Goal: Complete application form: Complete application form

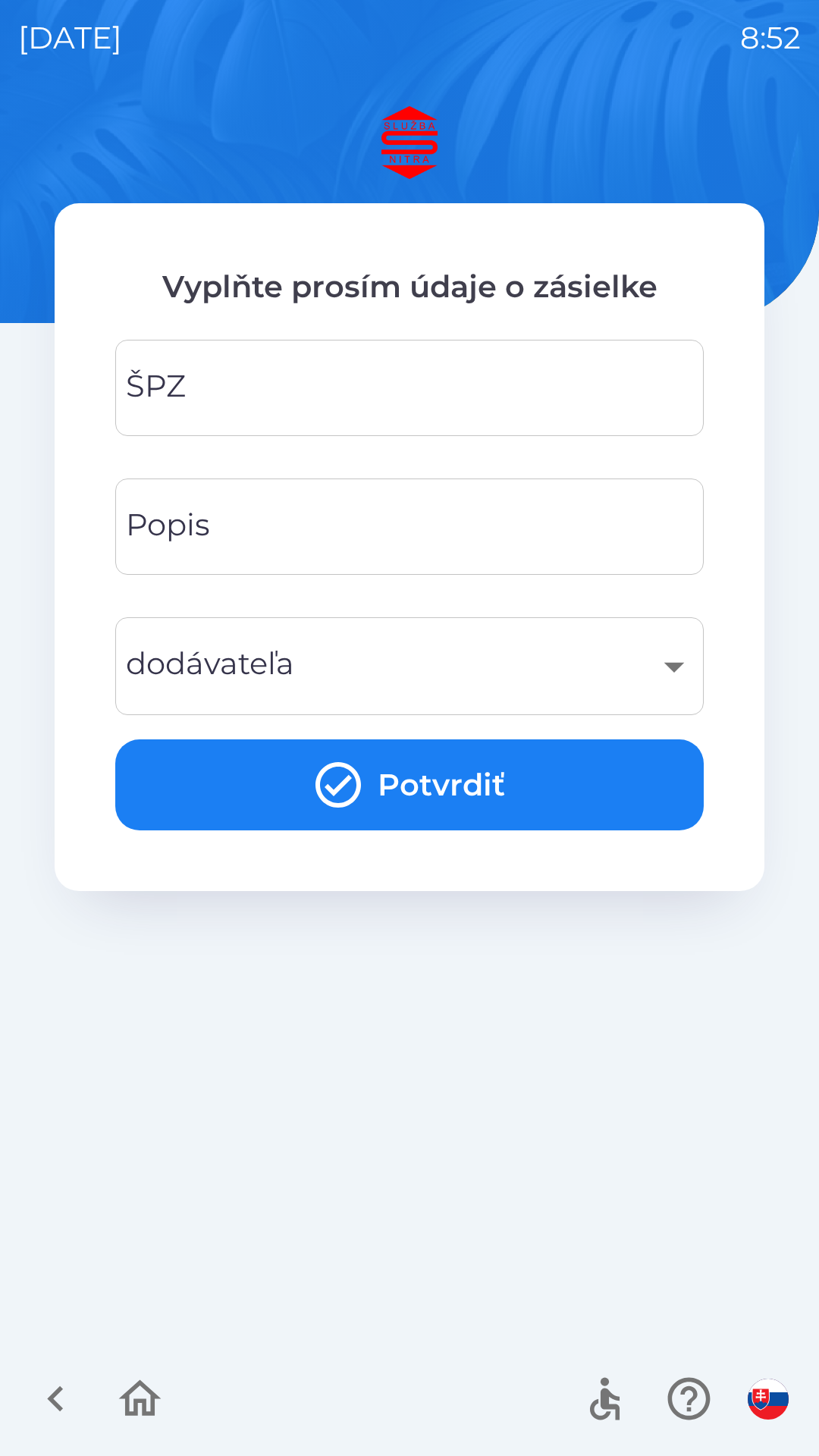
click at [279, 401] on input "ŠPZ" at bounding box center [410, 388] width 552 height 60
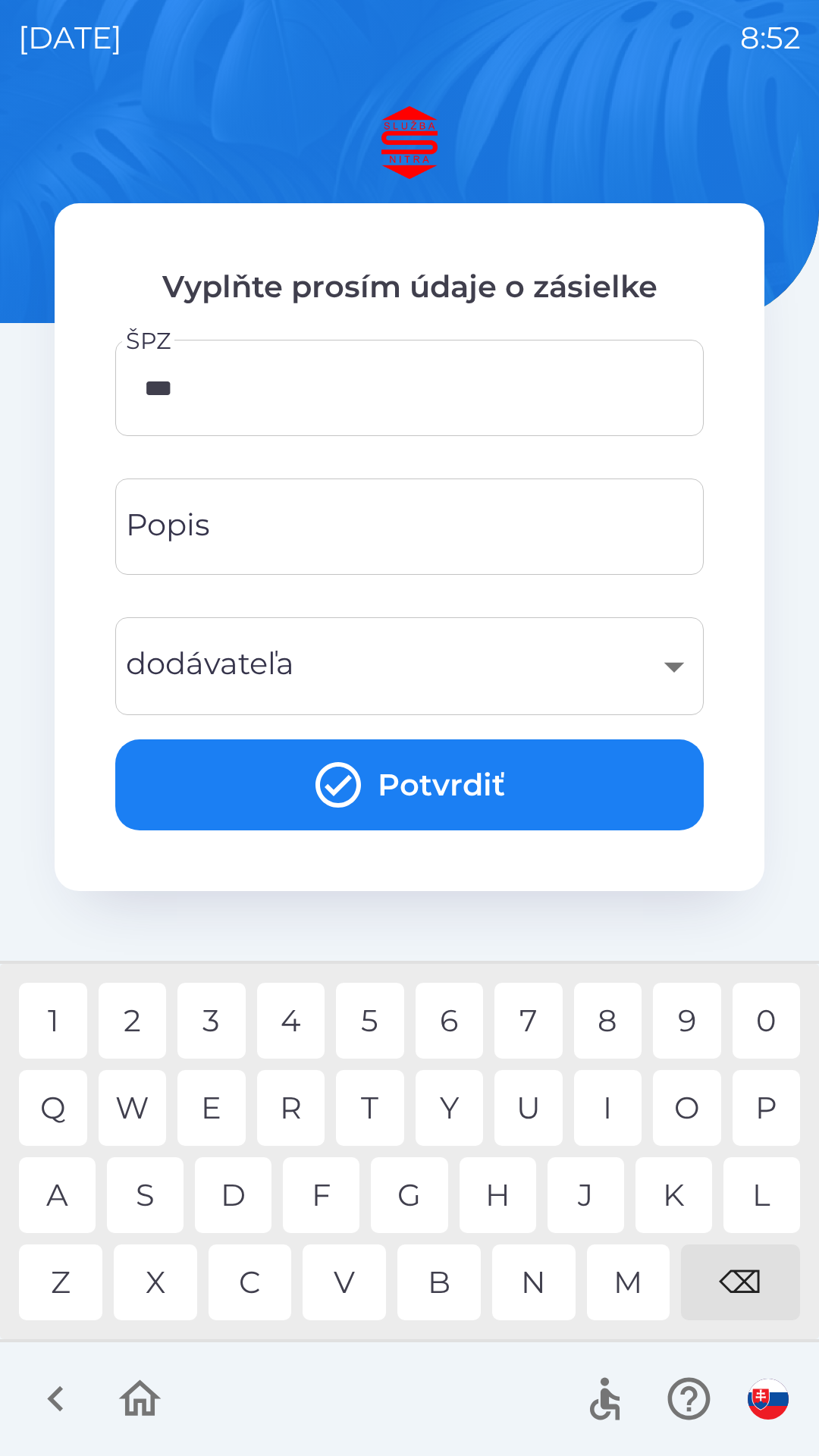
click at [161, 1283] on div "X" at bounding box center [155, 1282] width 83 height 76
click at [782, 1018] on div "0" at bounding box center [768, 1020] width 69 height 76
type input "*******"
click at [395, 672] on div "​" at bounding box center [410, 666] width 552 height 62
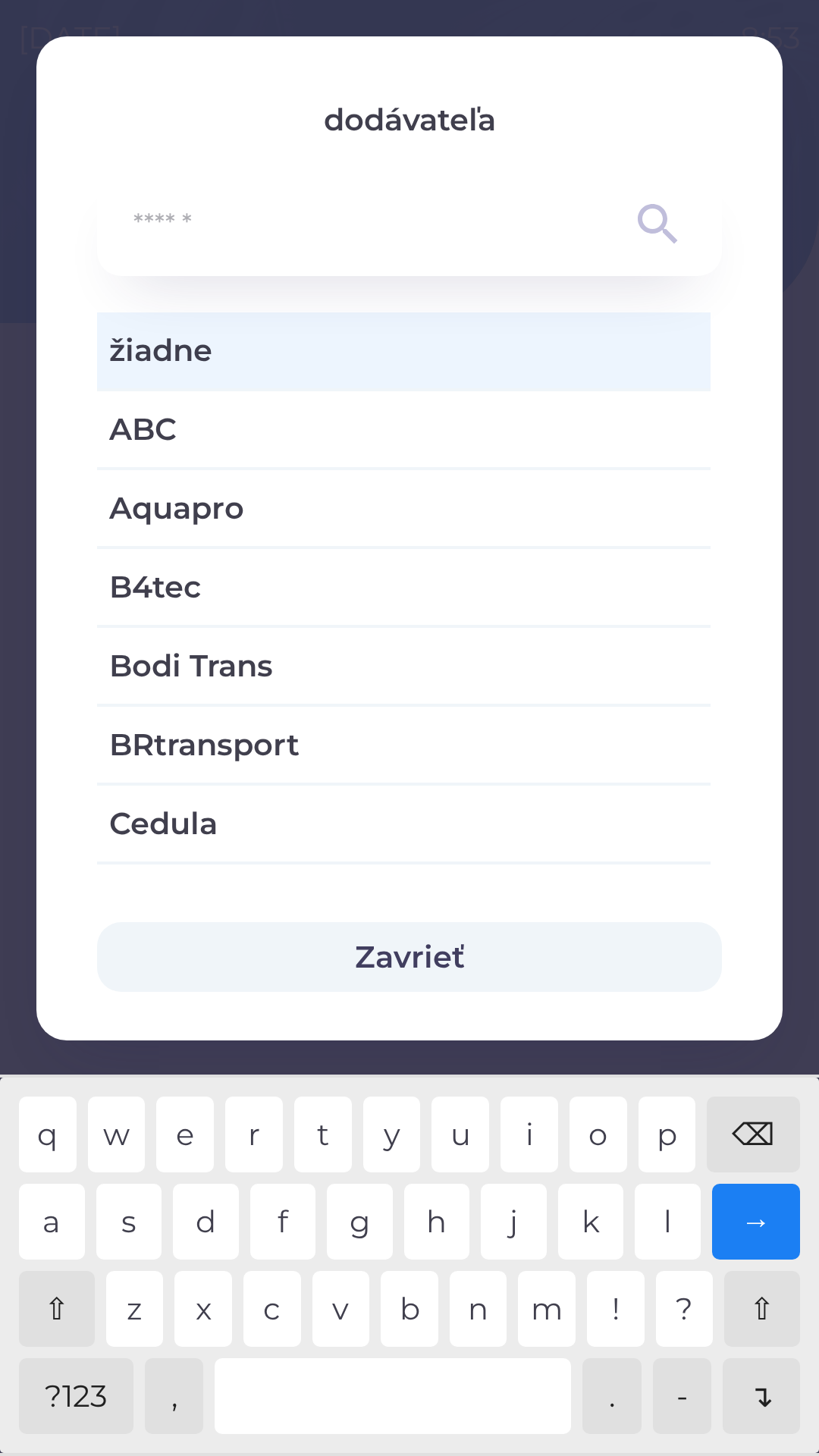
type input "*"
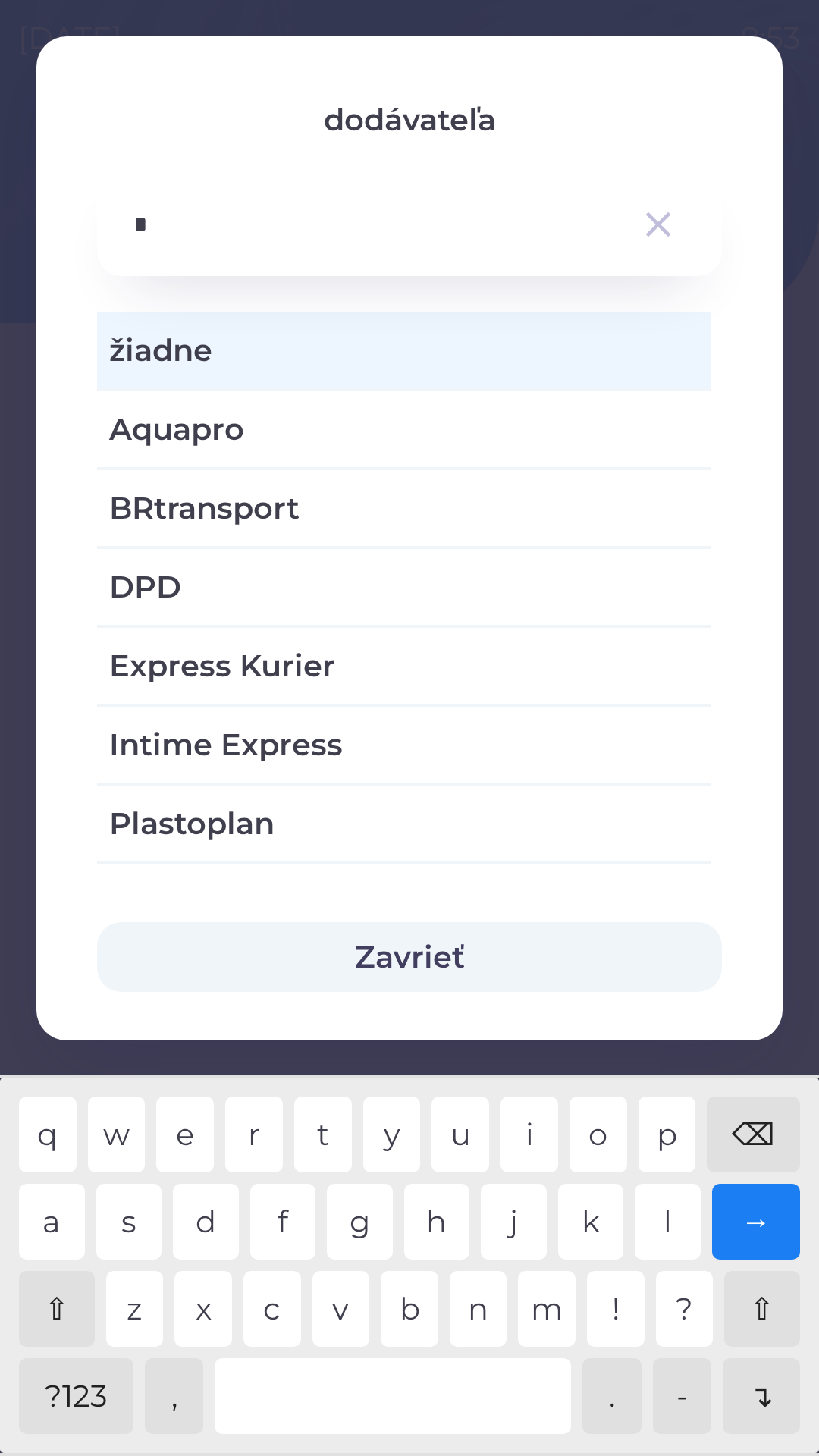
click at [672, 1138] on div "p" at bounding box center [668, 1134] width 58 height 76
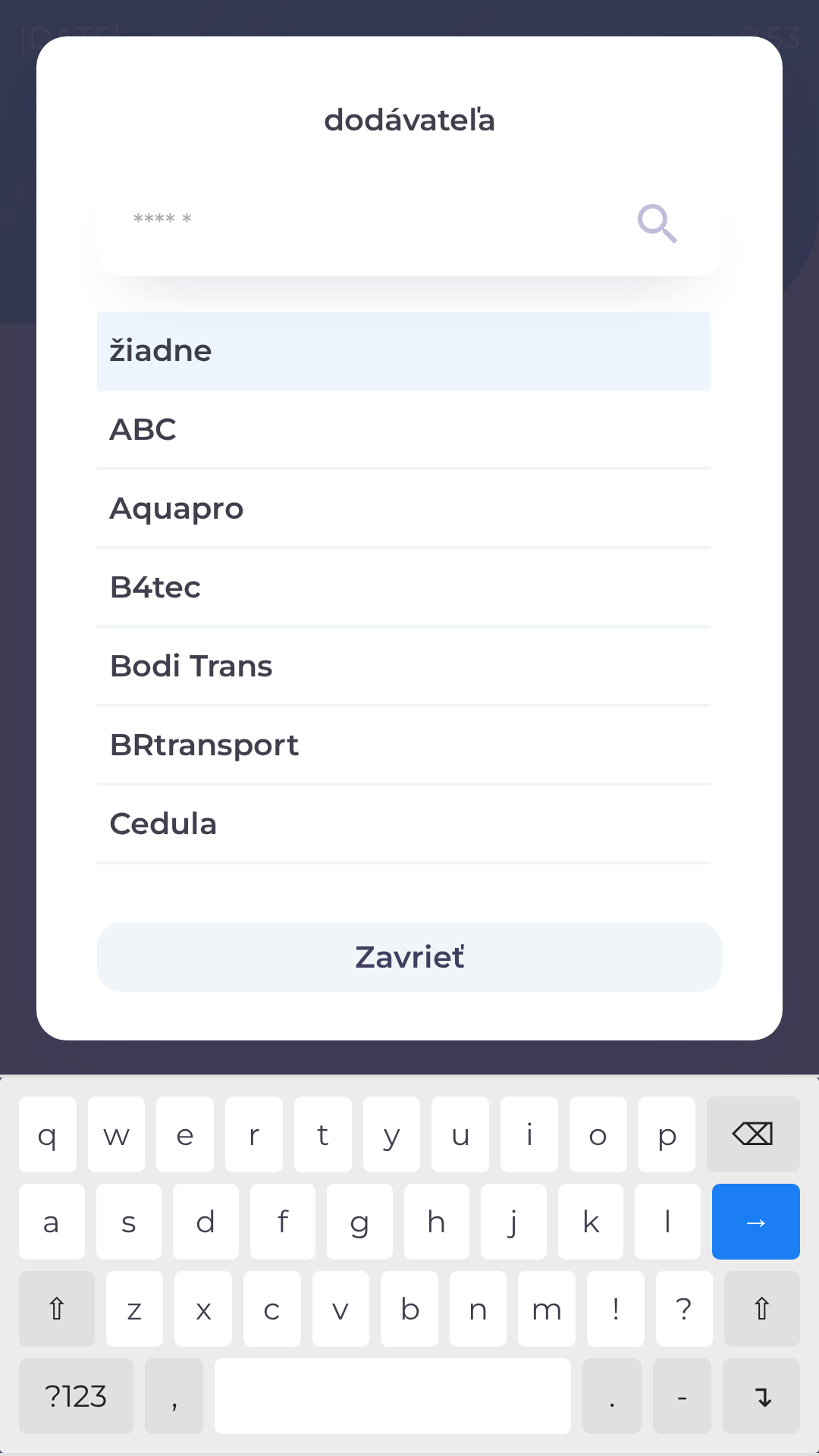
click at [743, 1148] on div "⌫" at bounding box center [753, 1134] width 94 height 76
type input "*"
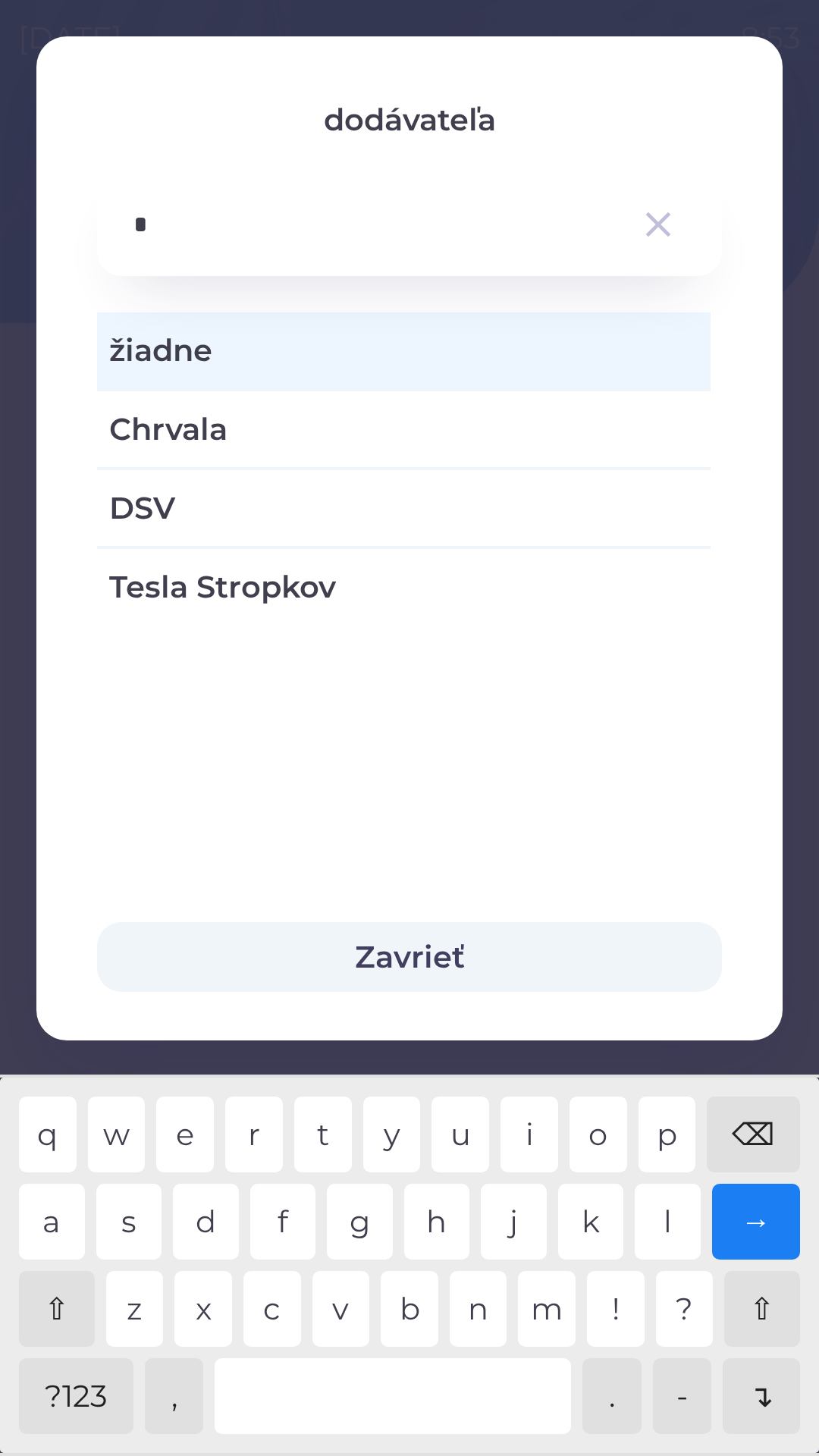
click at [346, 1295] on div "v" at bounding box center [342, 1309] width 58 height 76
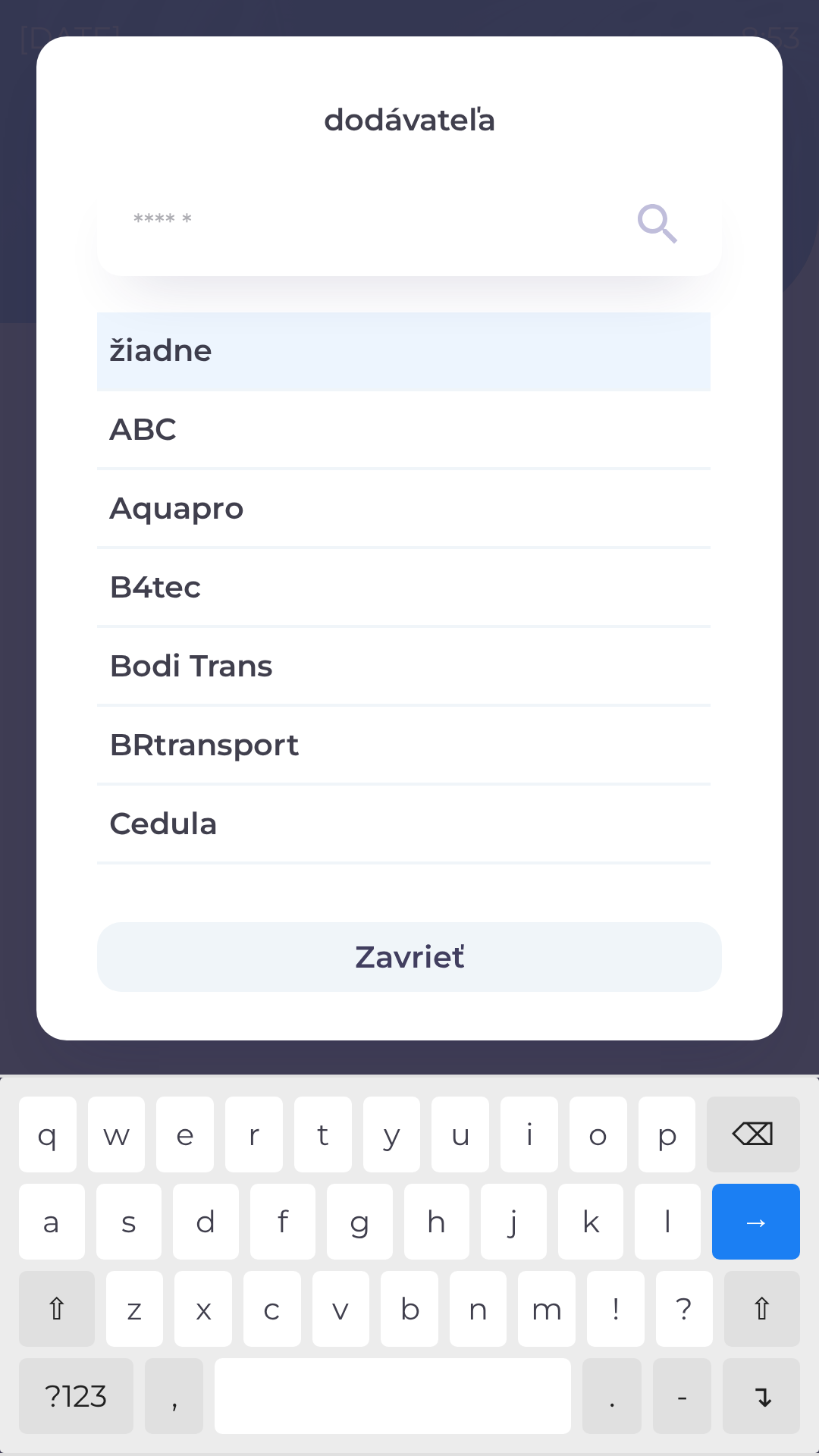
click at [755, 1125] on div "⌫" at bounding box center [753, 1134] width 94 height 76
click at [228, 355] on span "žiadne" at bounding box center [404, 350] width 590 height 45
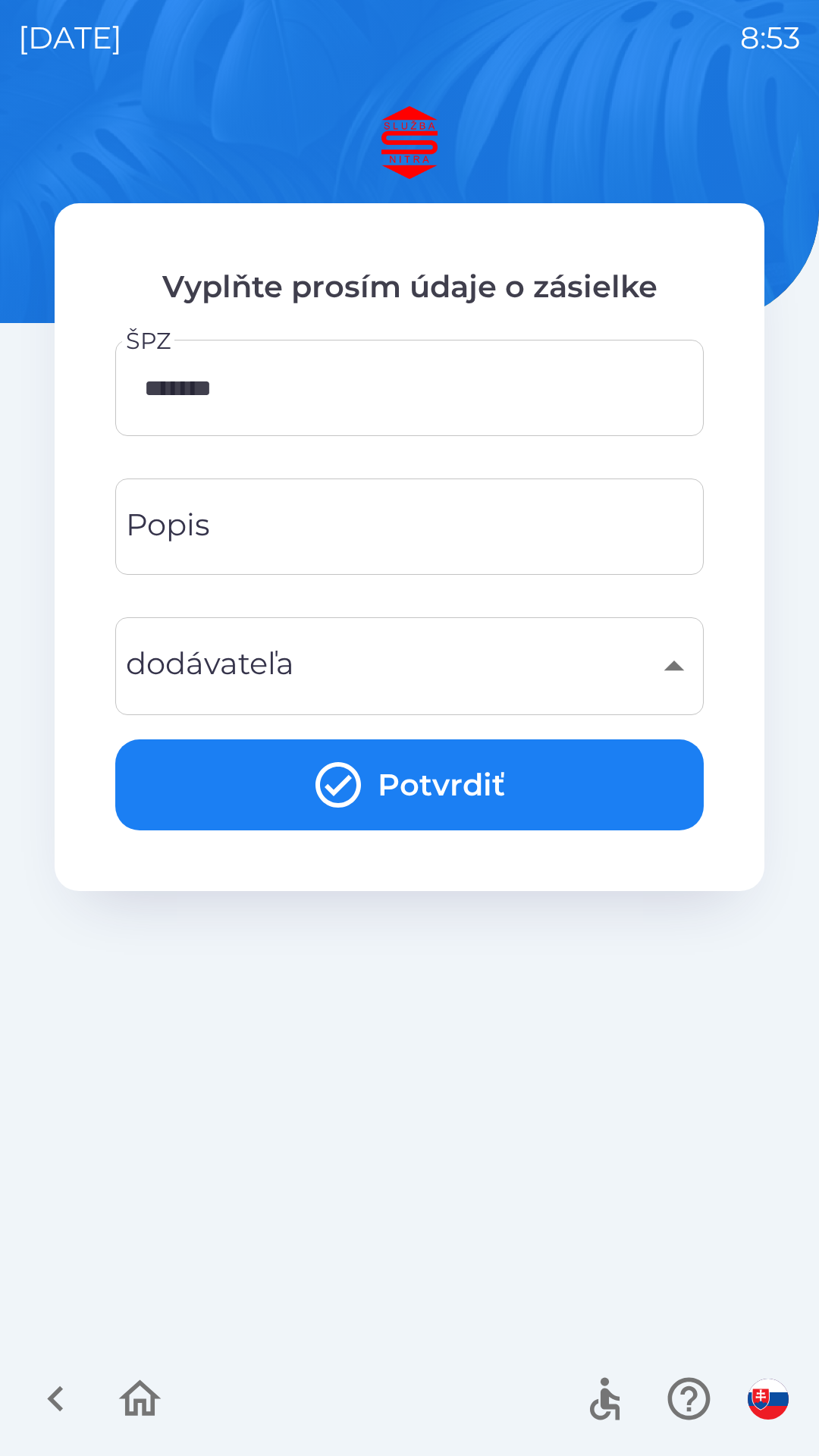
click at [404, 788] on button "Potvrdiť" at bounding box center [410, 785] width 589 height 91
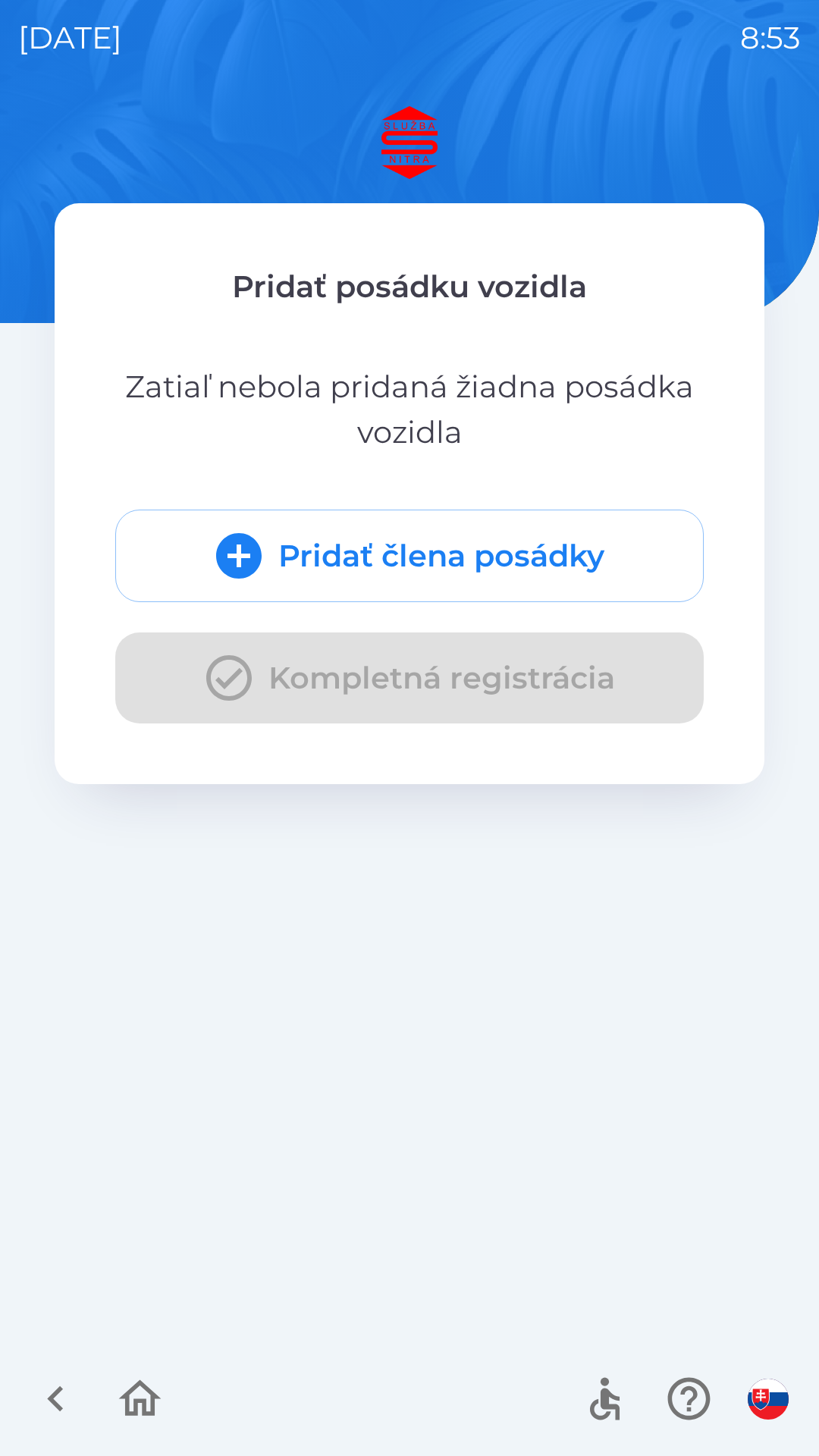
click at [344, 564] on button "Pridať člena posádky" at bounding box center [410, 556] width 589 height 93
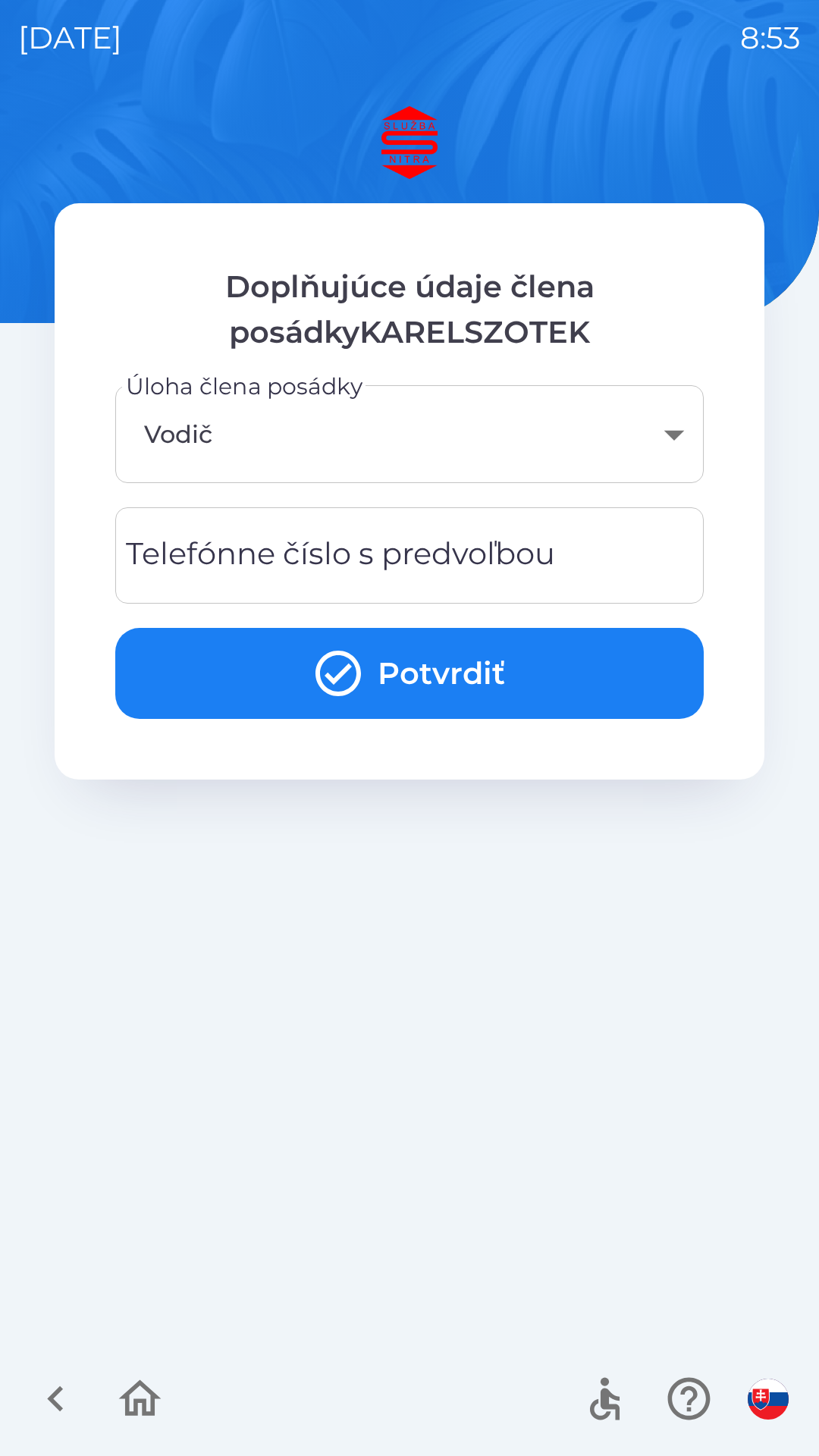
click at [246, 554] on div "Telefónne číslo s predvoľbou Telefónne číslo s predvoľbou" at bounding box center [410, 556] width 589 height 97
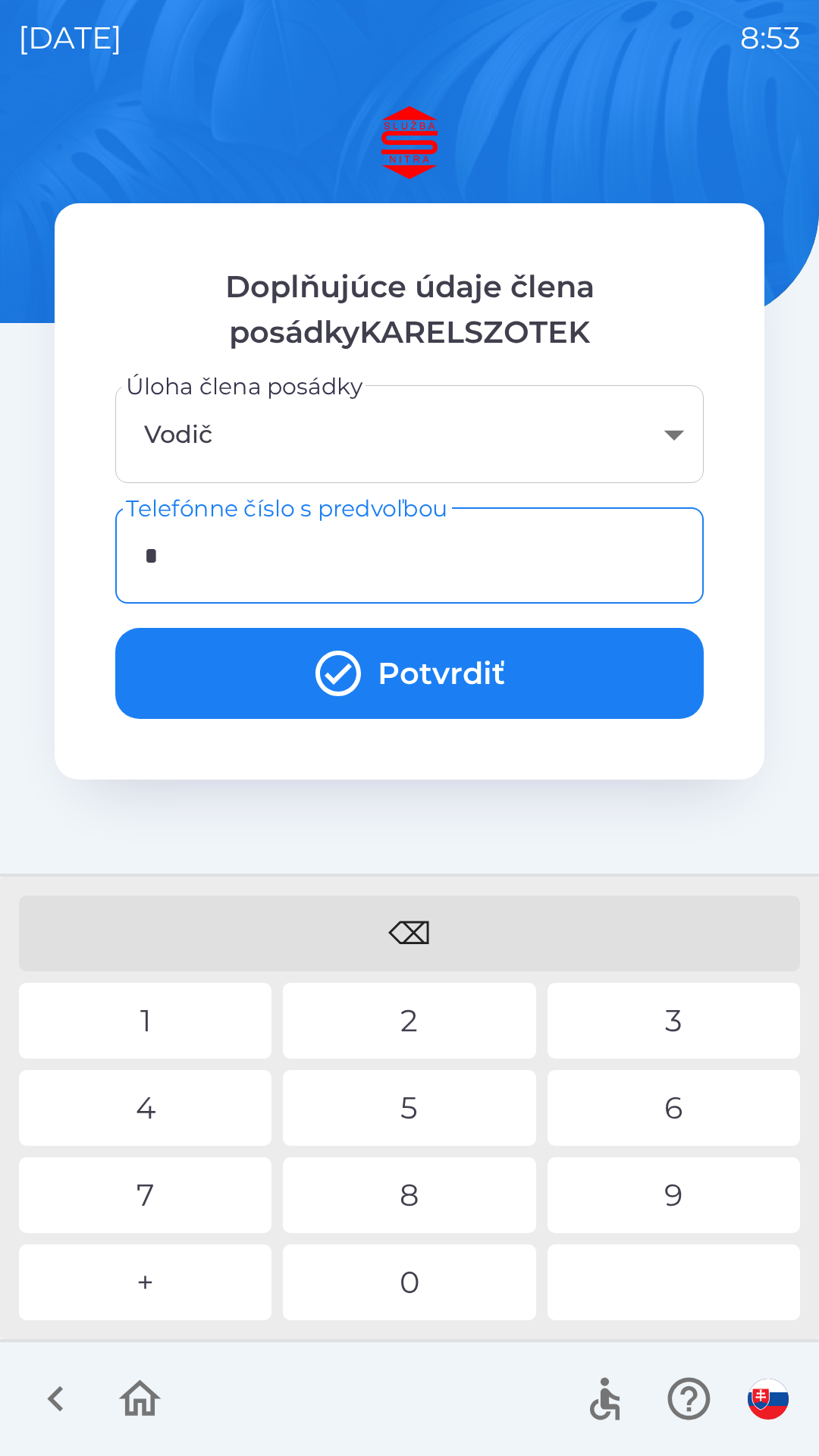
click at [195, 1288] on div "+" at bounding box center [145, 1282] width 253 height 76
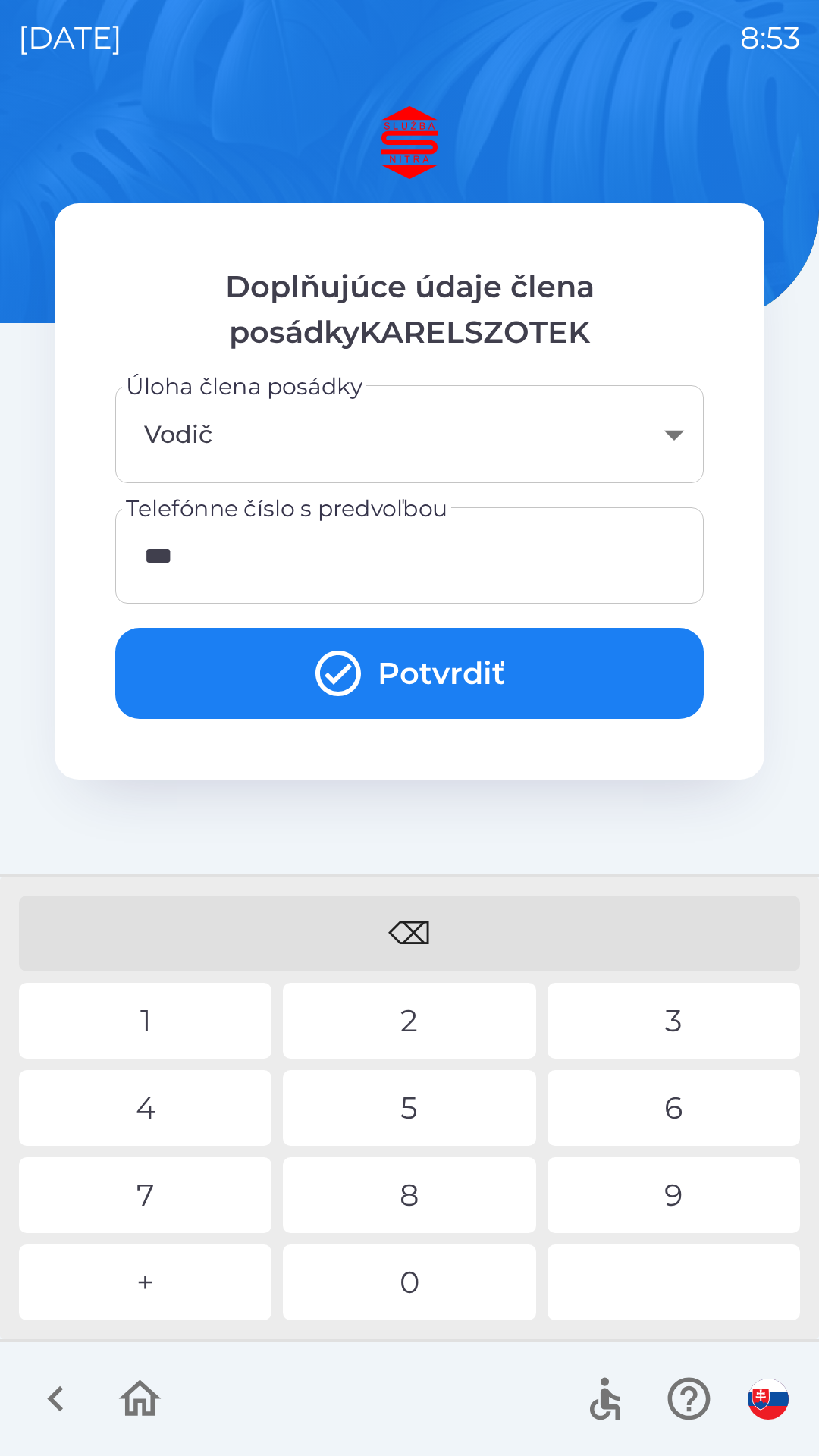
click at [395, 1021] on div "2" at bounding box center [410, 1020] width 253 height 76
click at [431, 1284] on div "0" at bounding box center [410, 1282] width 253 height 76
click at [683, 1105] on div "6" at bounding box center [674, 1107] width 253 height 76
click at [459, 1281] on div "0" at bounding box center [410, 1282] width 253 height 76
click at [456, 1213] on div "8" at bounding box center [410, 1195] width 253 height 76
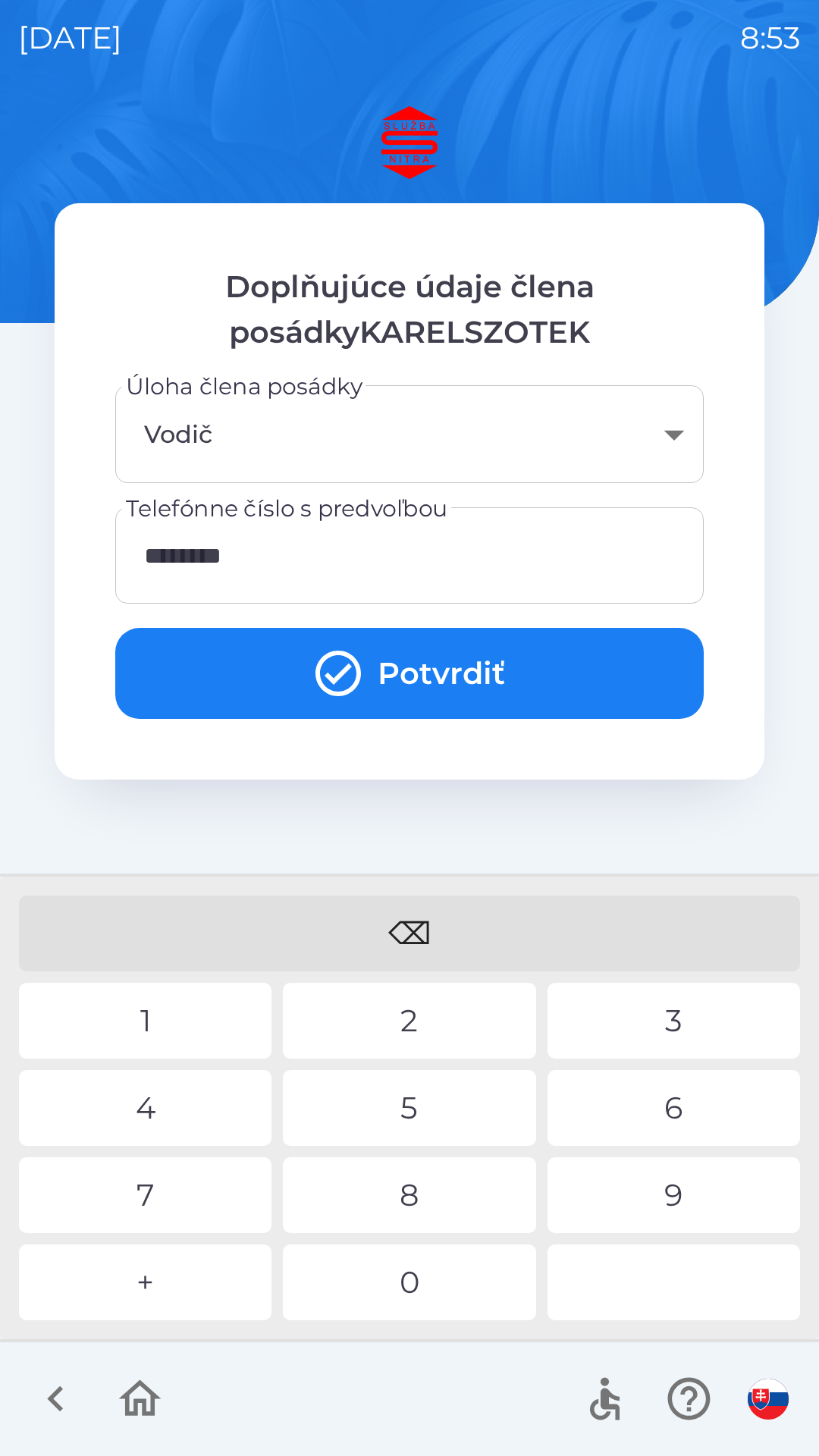
click at [450, 1203] on div "8" at bounding box center [410, 1195] width 253 height 76
click at [411, 1097] on div "5" at bounding box center [410, 1107] width 253 height 76
type input "**********"
click at [442, 677] on button "Potvrdiť" at bounding box center [410, 673] width 589 height 91
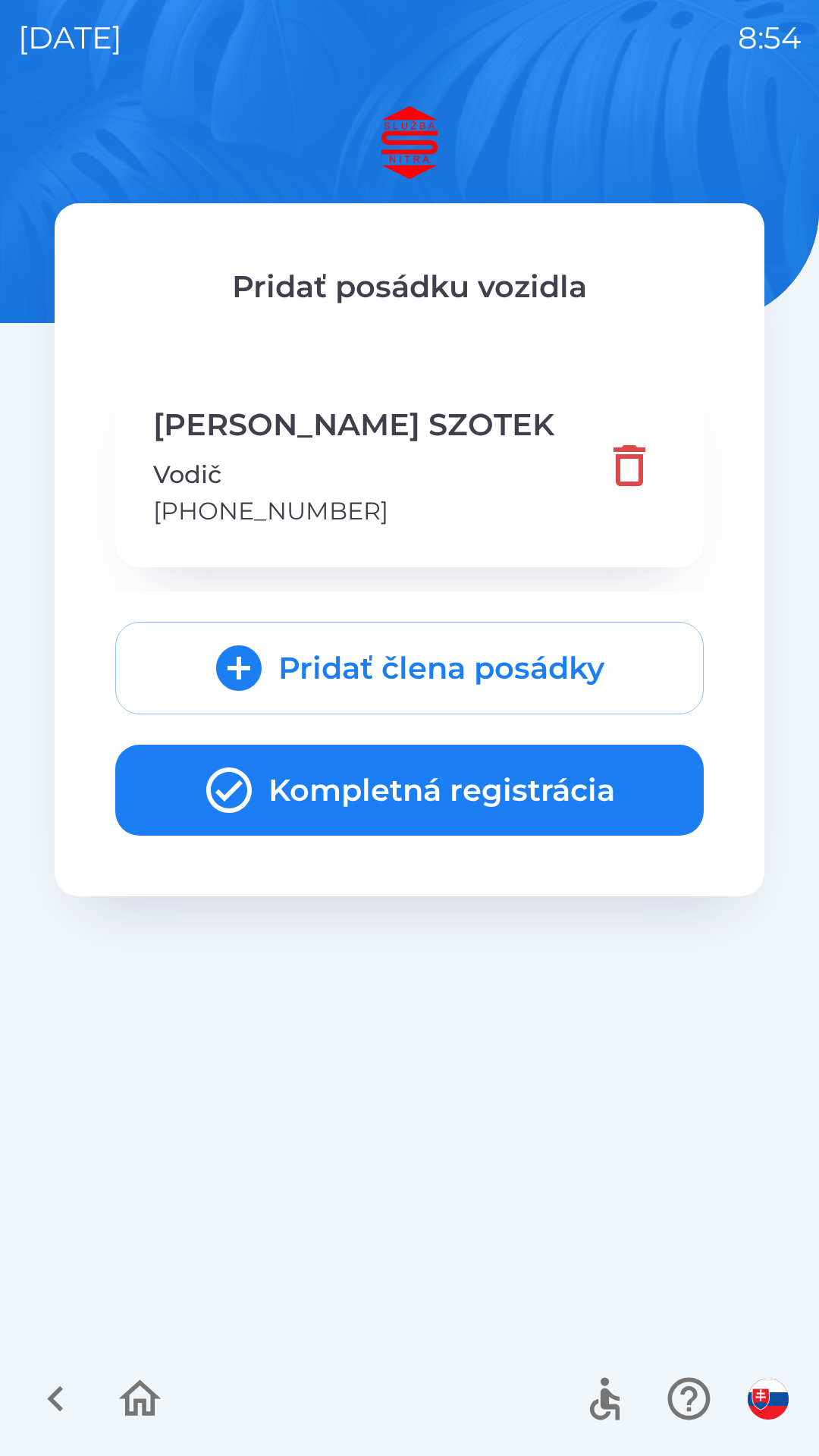
click at [391, 800] on button "Kompletná registrácia" at bounding box center [410, 790] width 589 height 91
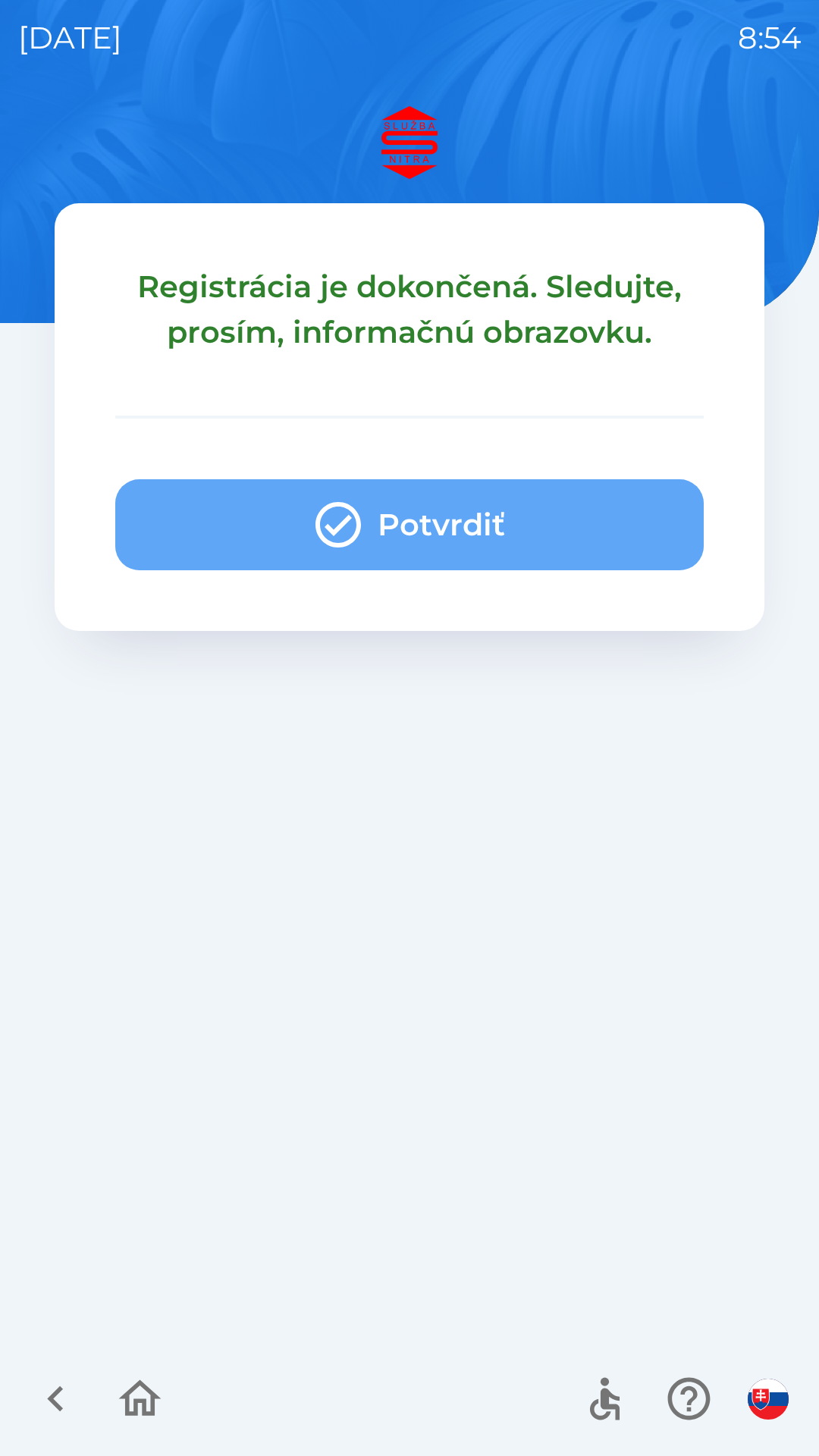
click at [445, 525] on button "Potvrdiť" at bounding box center [410, 525] width 589 height 91
